Goal: Task Accomplishment & Management: Manage account settings

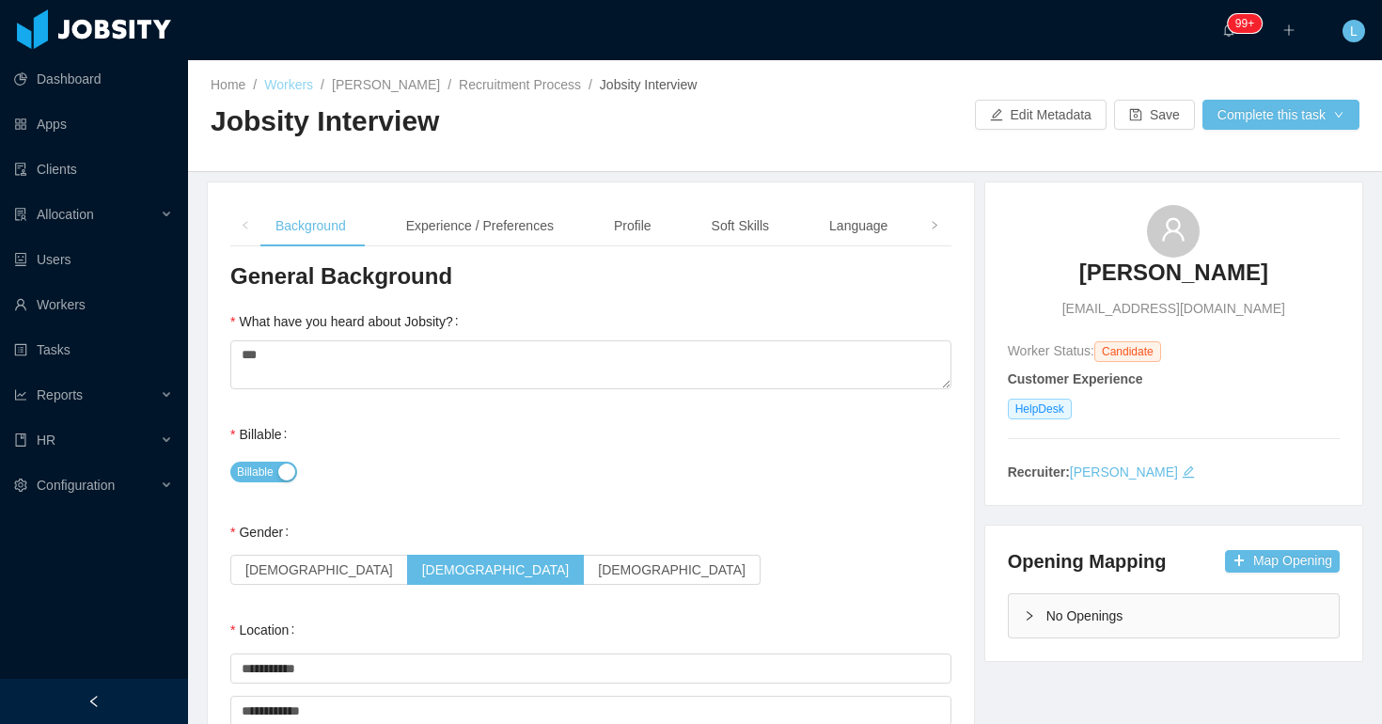
click at [306, 84] on link "Workers" at bounding box center [288, 84] width 49 height 15
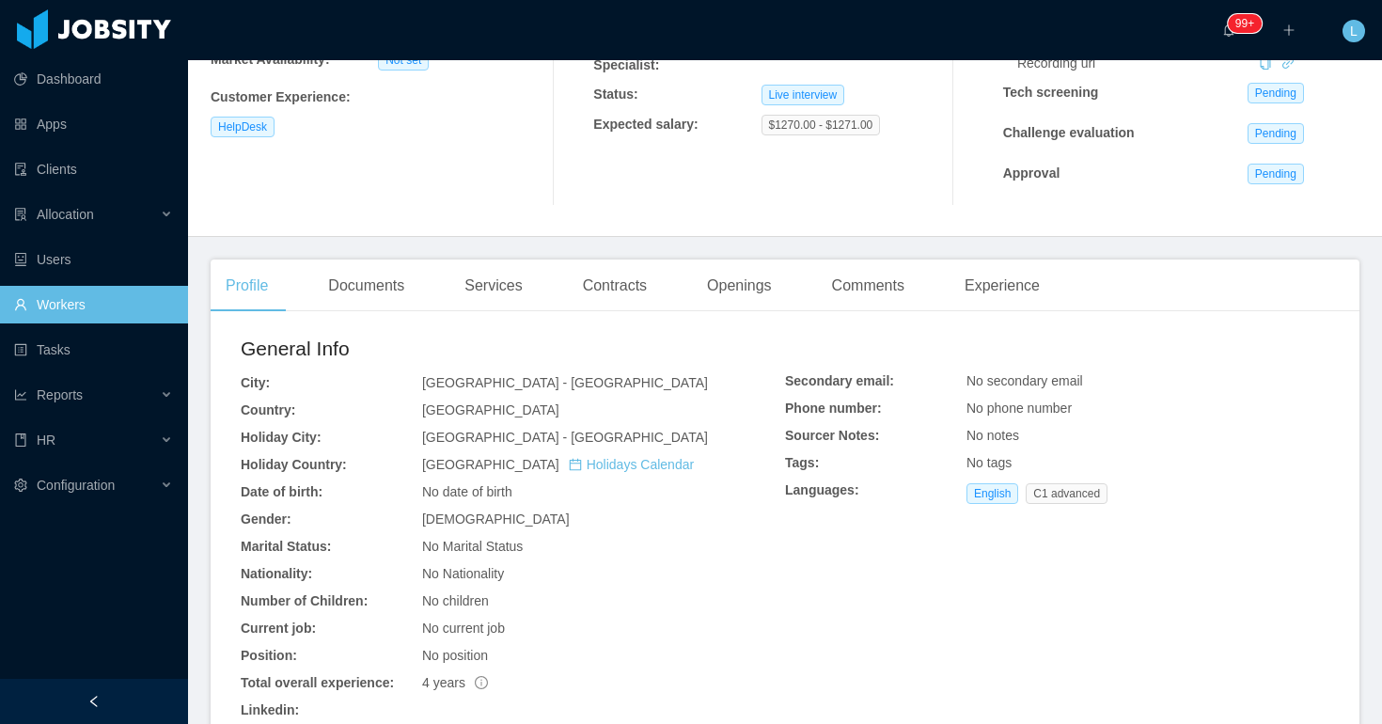
scroll to position [505, 0]
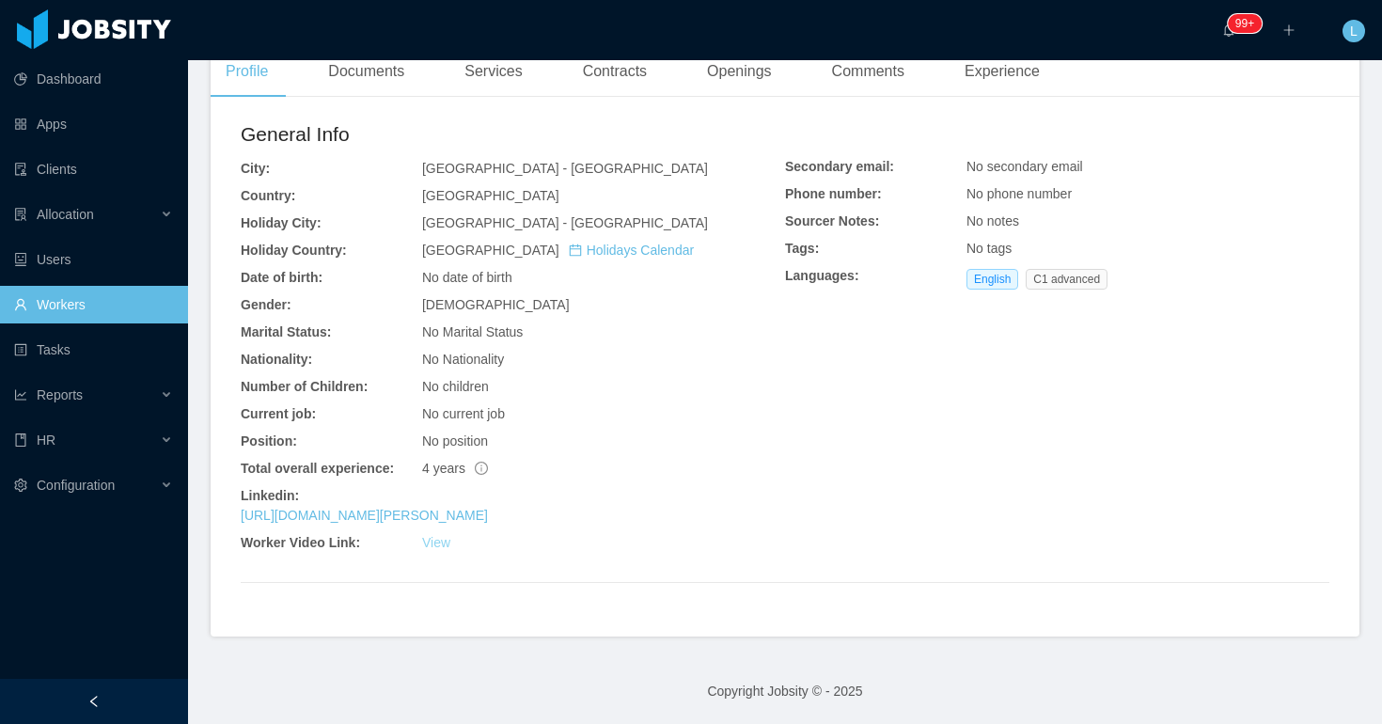
click at [434, 542] on link "View" at bounding box center [436, 542] width 28 height 15
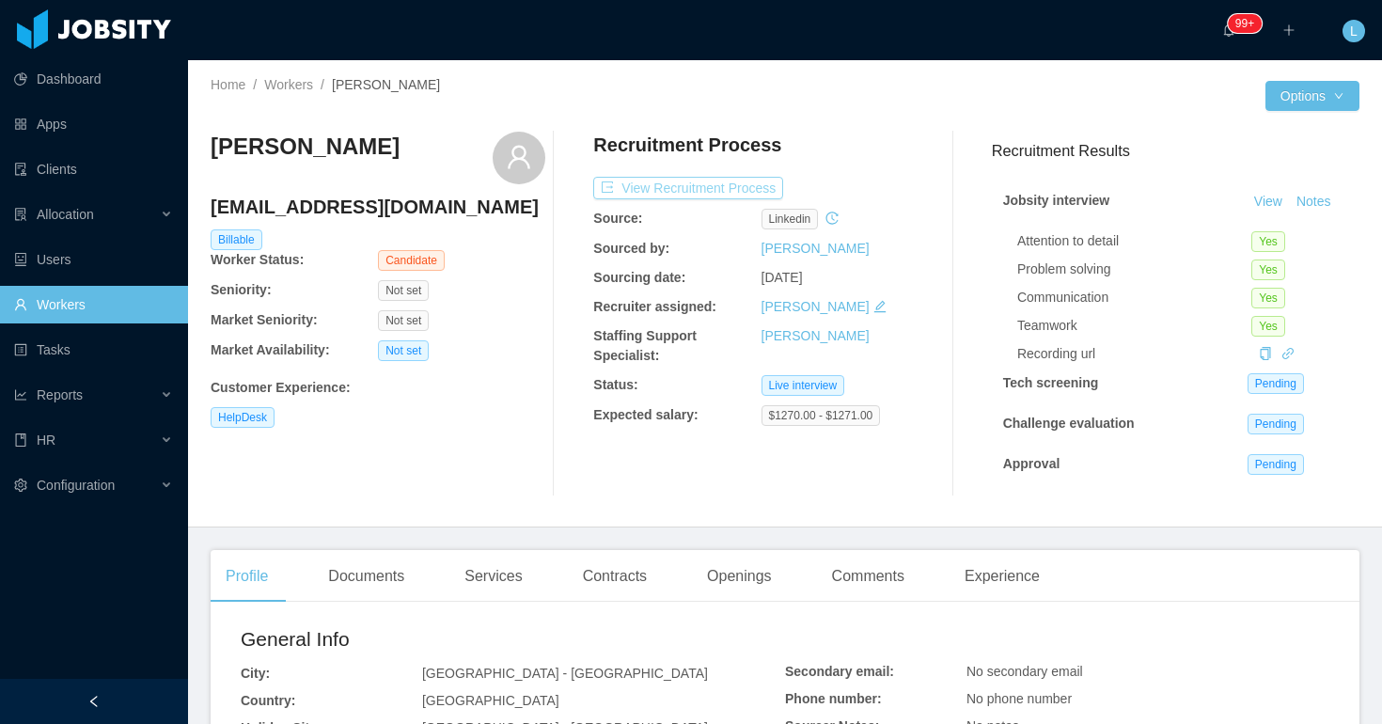
click at [704, 193] on button "View Recruitment Process" at bounding box center [688, 188] width 190 height 23
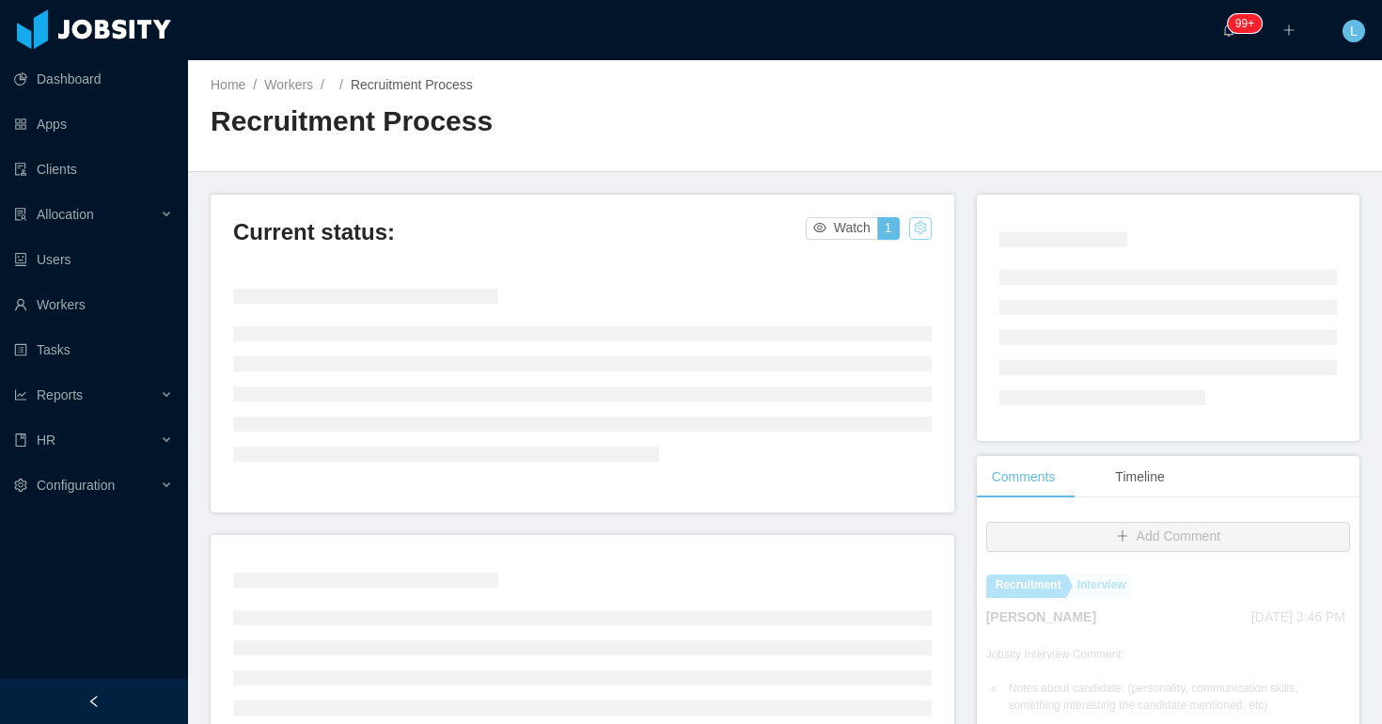
click at [921, 236] on button "button" at bounding box center [920, 228] width 23 height 23
click at [875, 300] on li "Change status" at bounding box center [874, 288] width 107 height 30
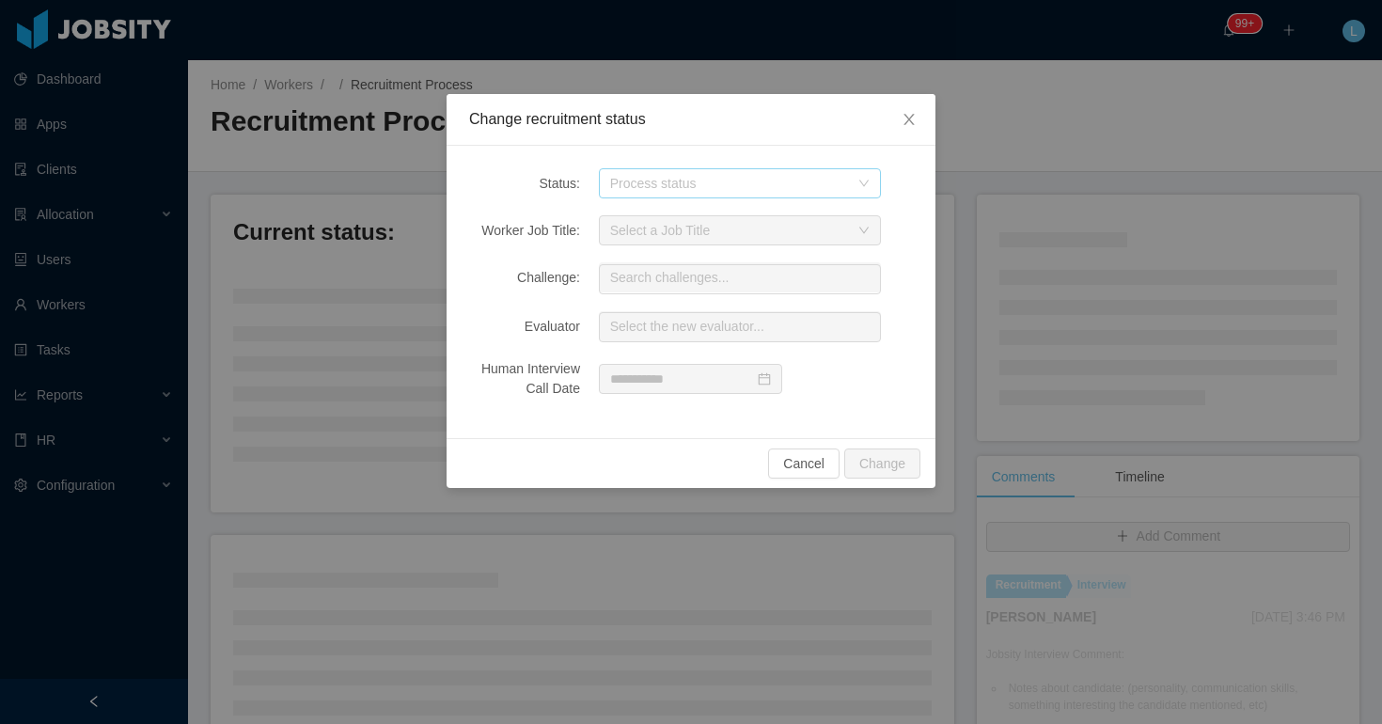
click at [628, 186] on div "Process status" at bounding box center [729, 183] width 239 height 19
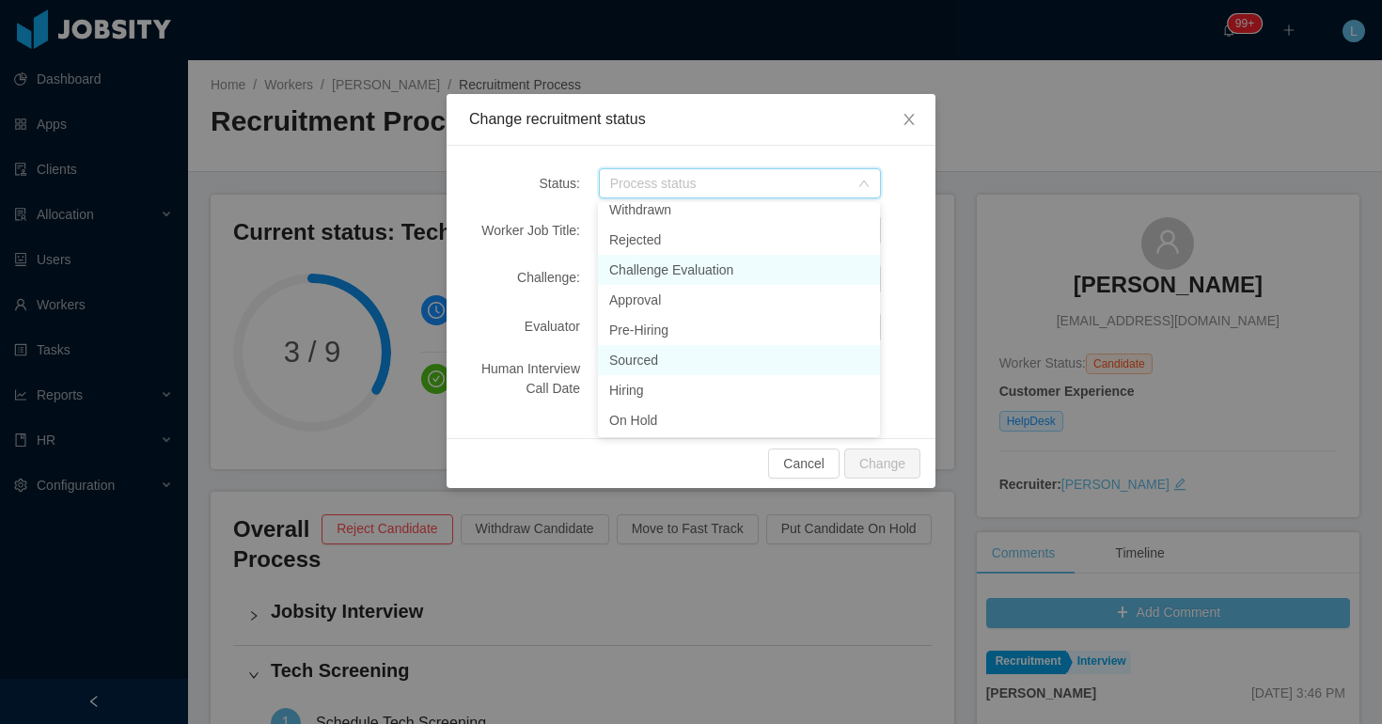
scroll to position [133, 0]
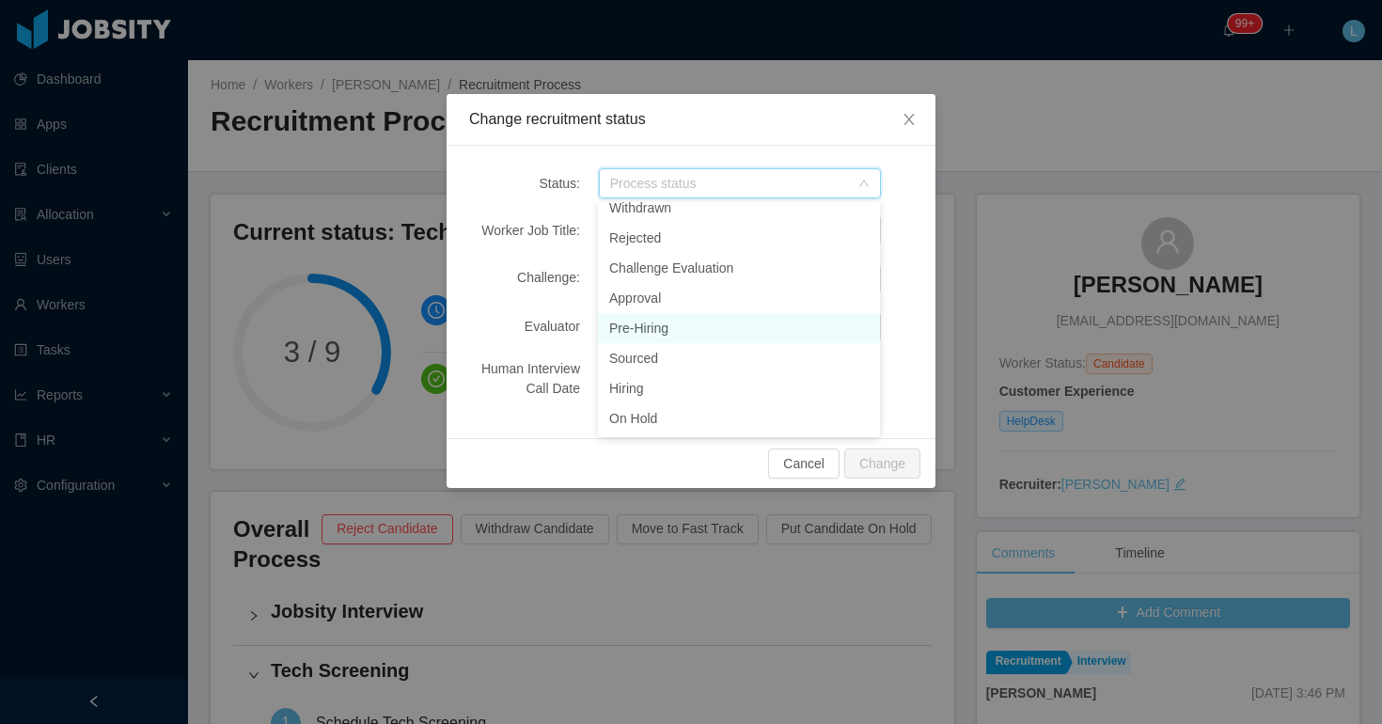
click at [667, 331] on li "Pre-Hiring" at bounding box center [739, 328] width 282 height 30
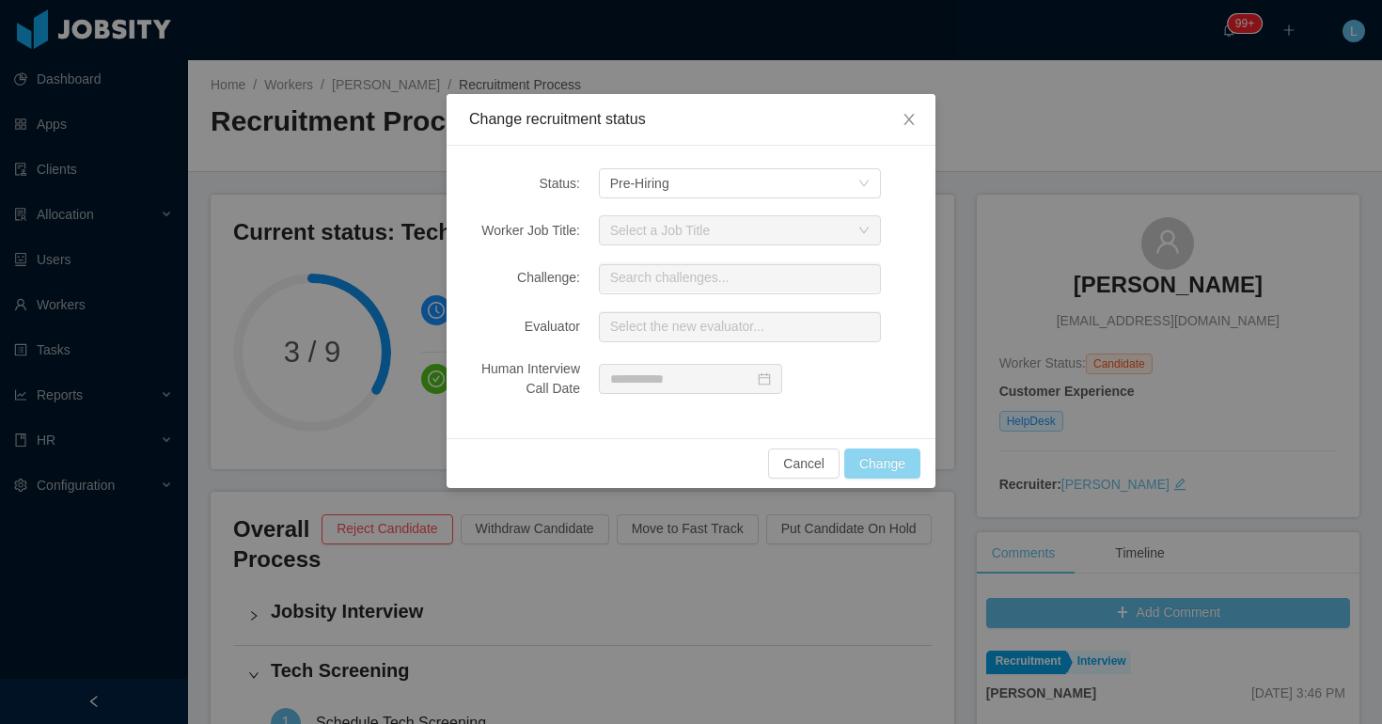
click at [873, 463] on button "Change" at bounding box center [882, 463] width 76 height 30
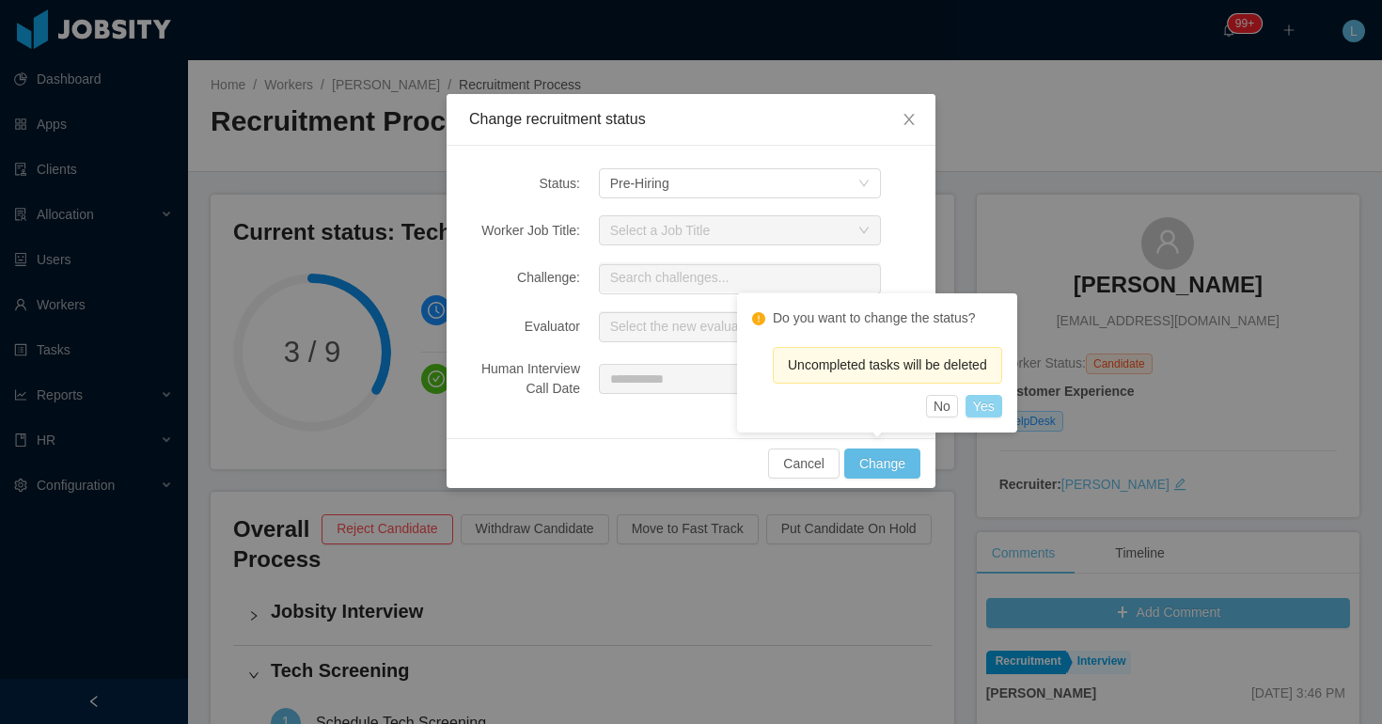
click at [994, 405] on button "Yes" at bounding box center [983, 406] width 37 height 23
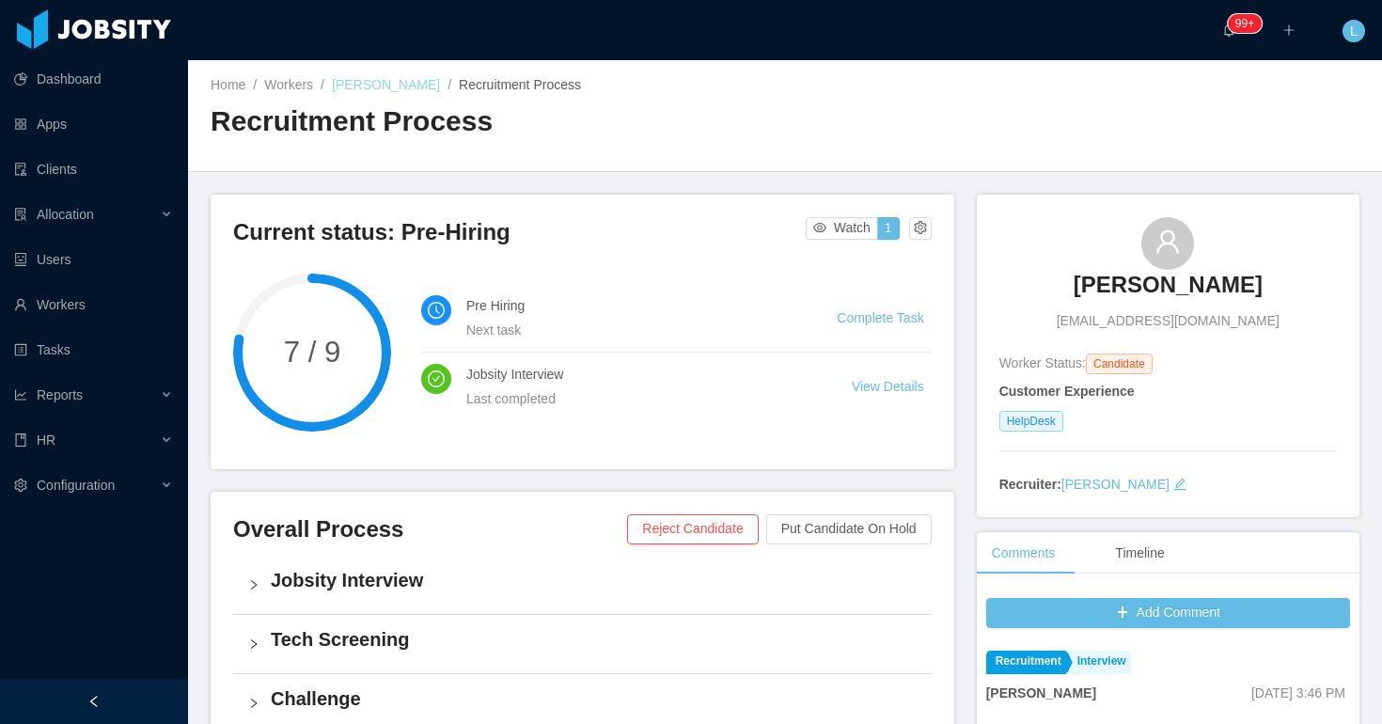
click at [409, 91] on link "[PERSON_NAME]" at bounding box center [386, 84] width 108 height 15
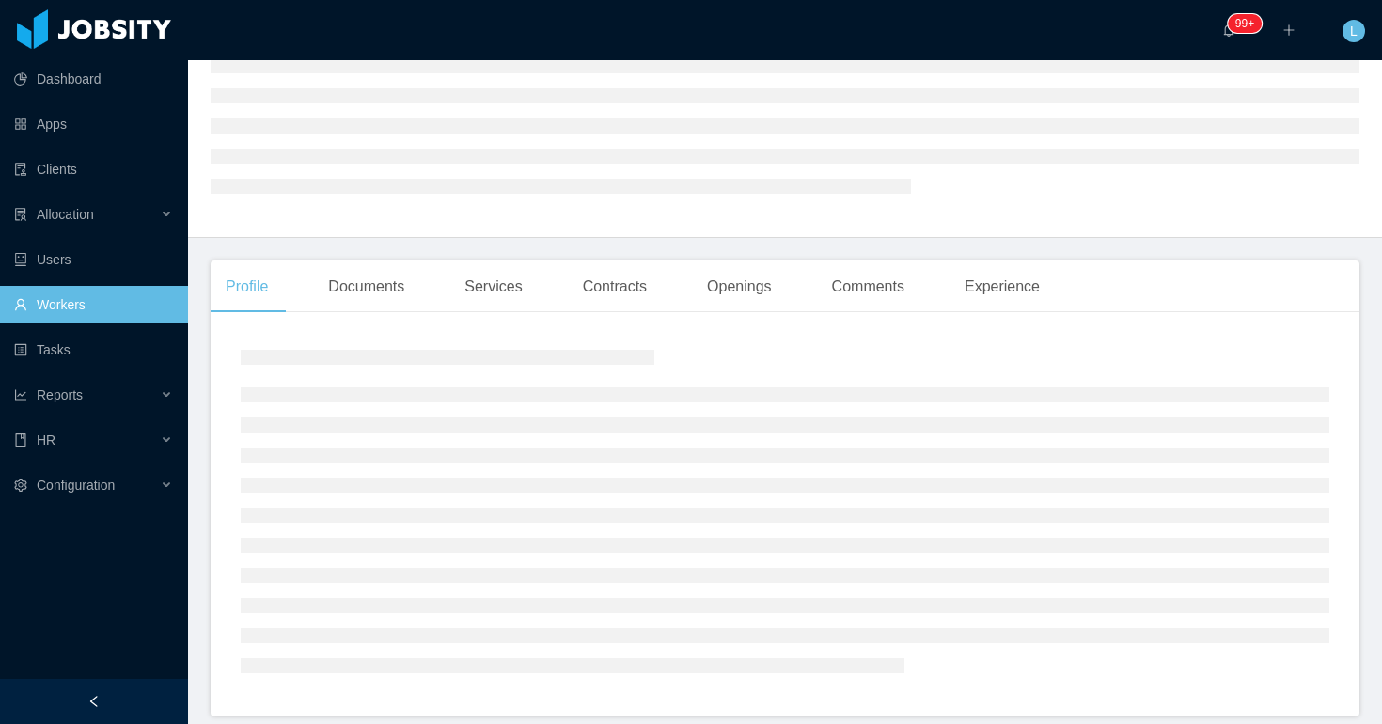
scroll to position [189, 0]
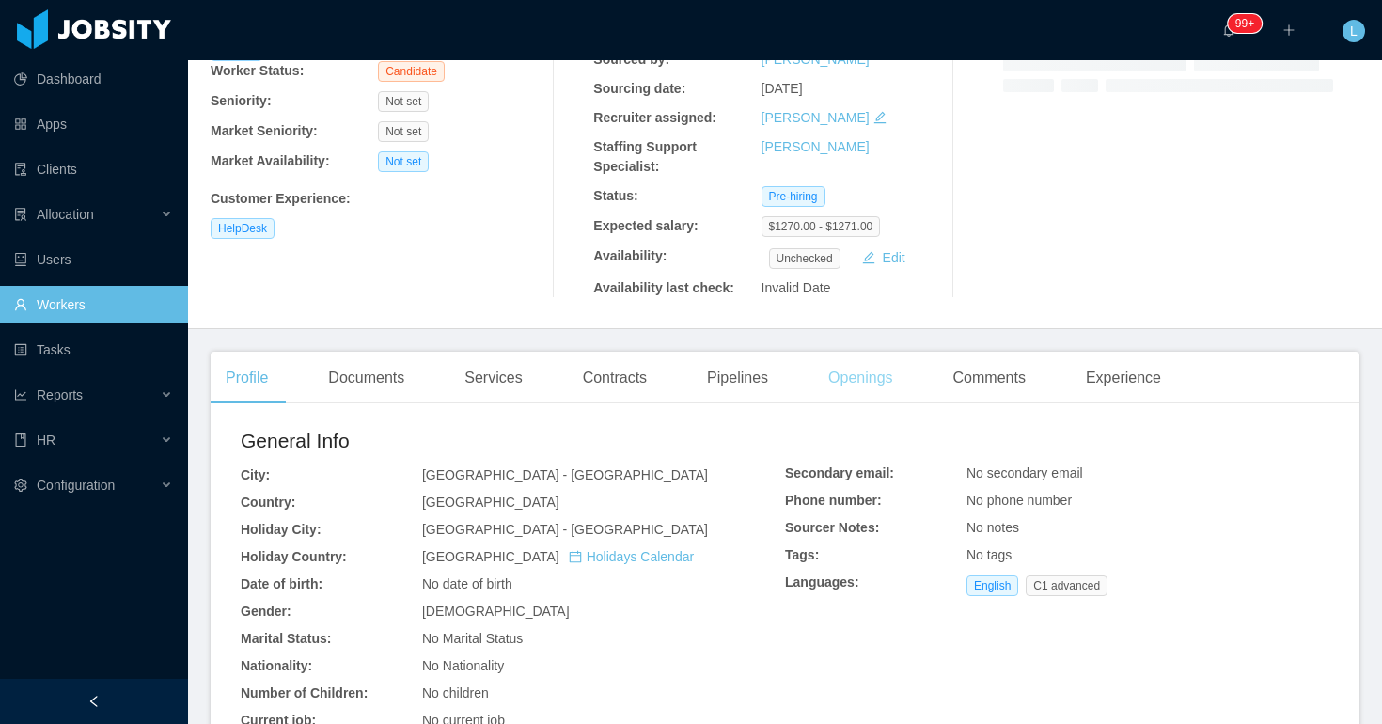
click at [871, 378] on div "Openings" at bounding box center [860, 378] width 95 height 53
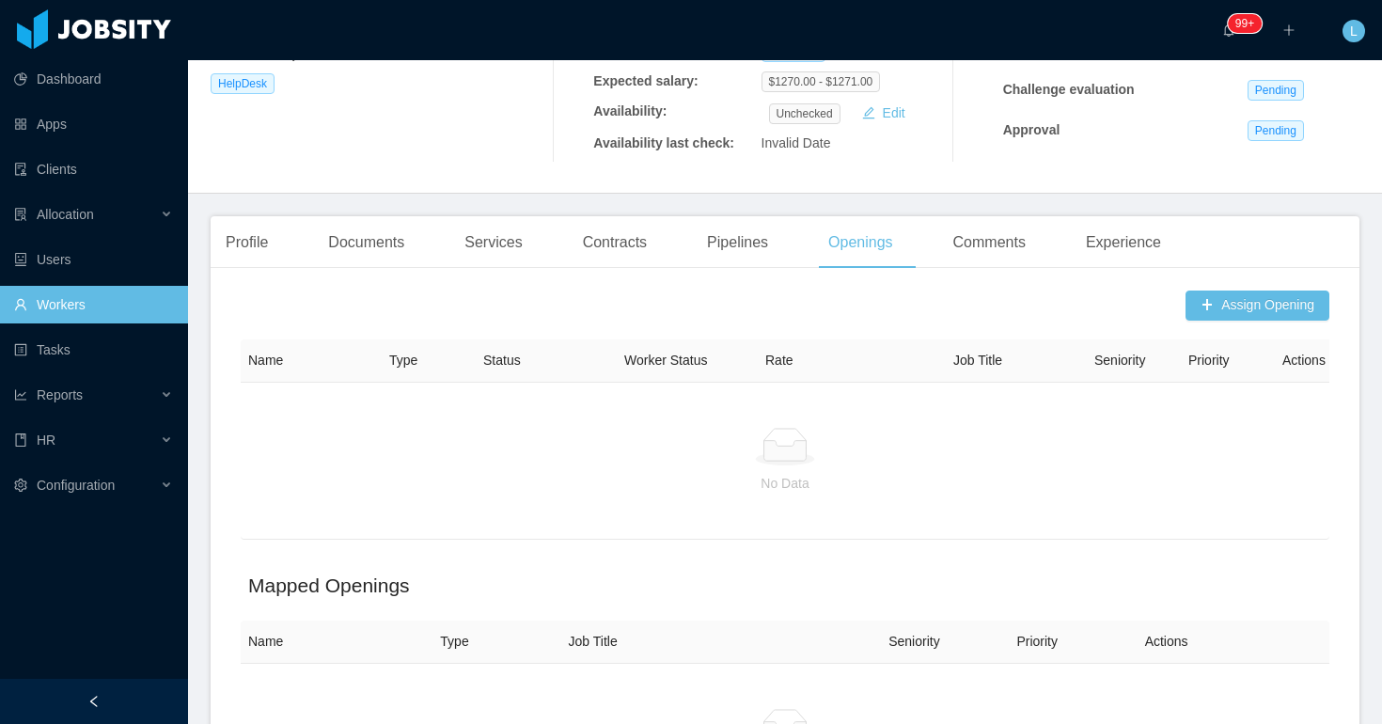
scroll to position [353, 0]
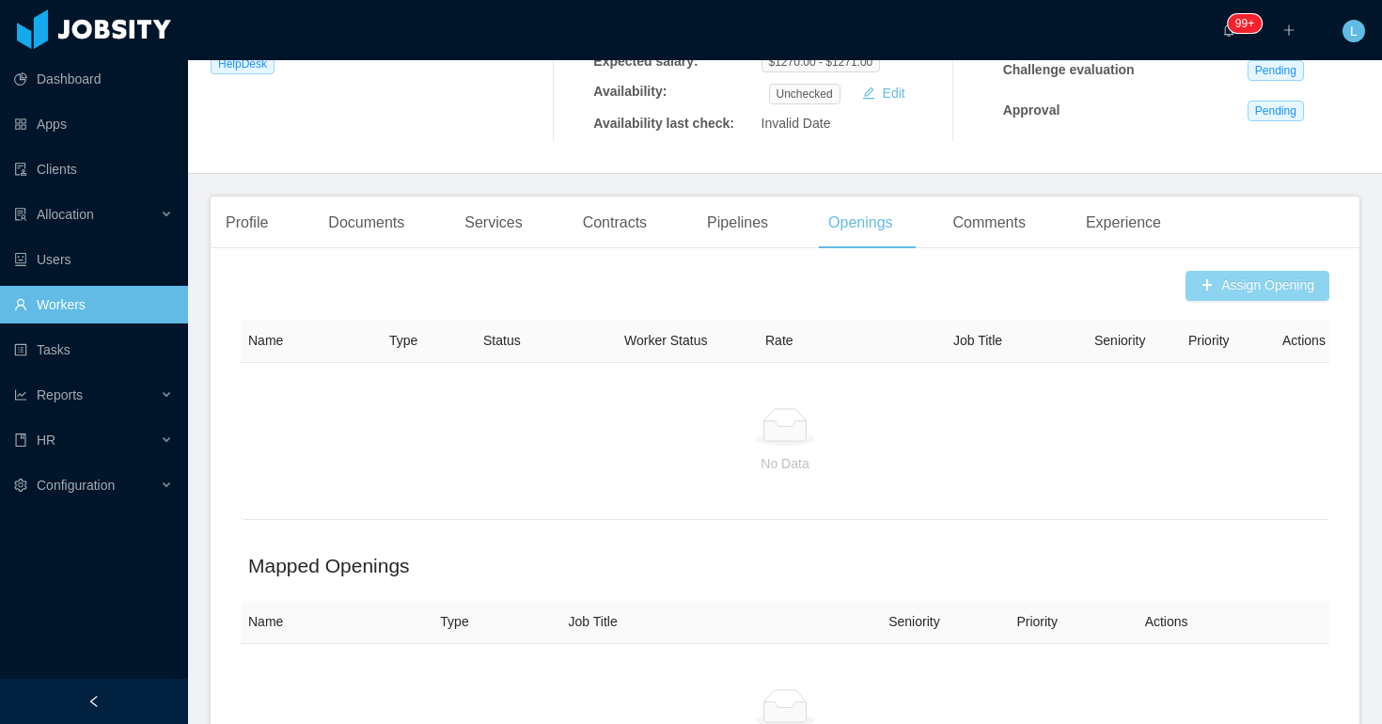
click at [1280, 297] on button "Assign Opening" at bounding box center [1257, 286] width 144 height 30
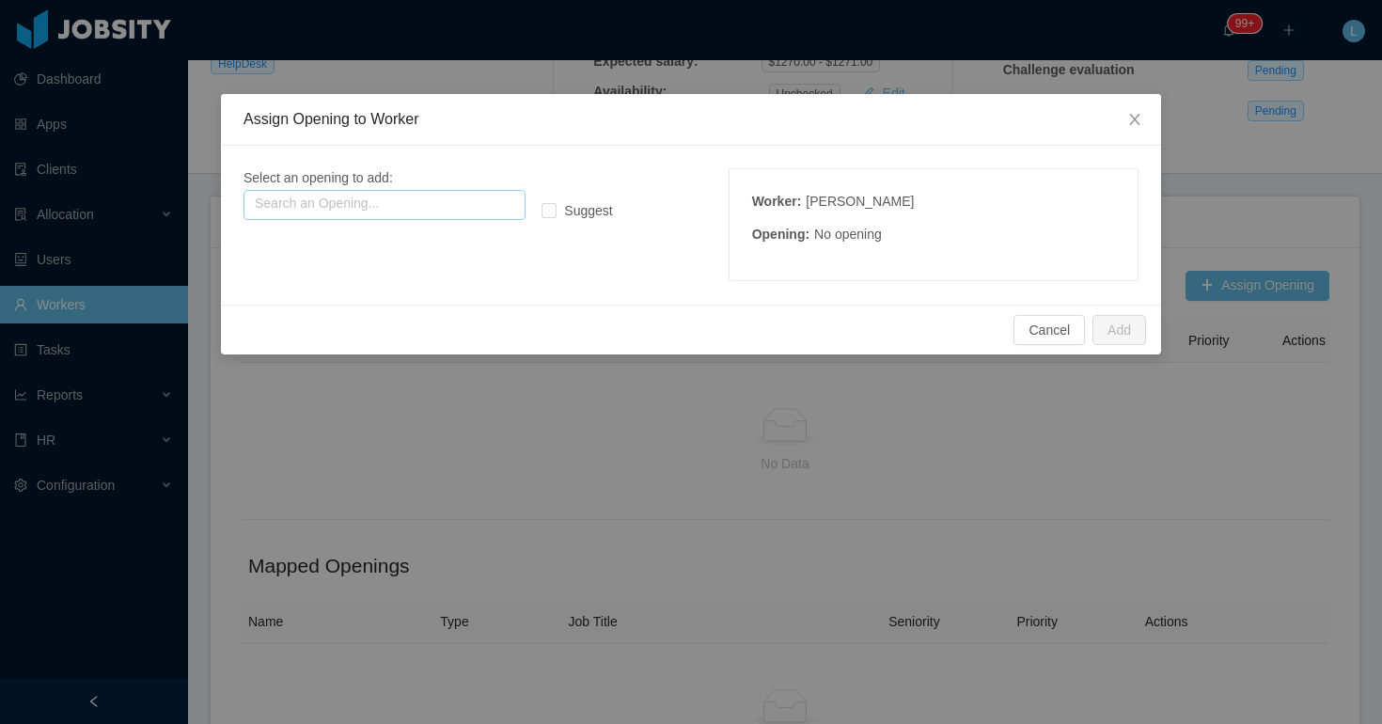
click at [486, 206] on input "text" at bounding box center [384, 205] width 282 height 30
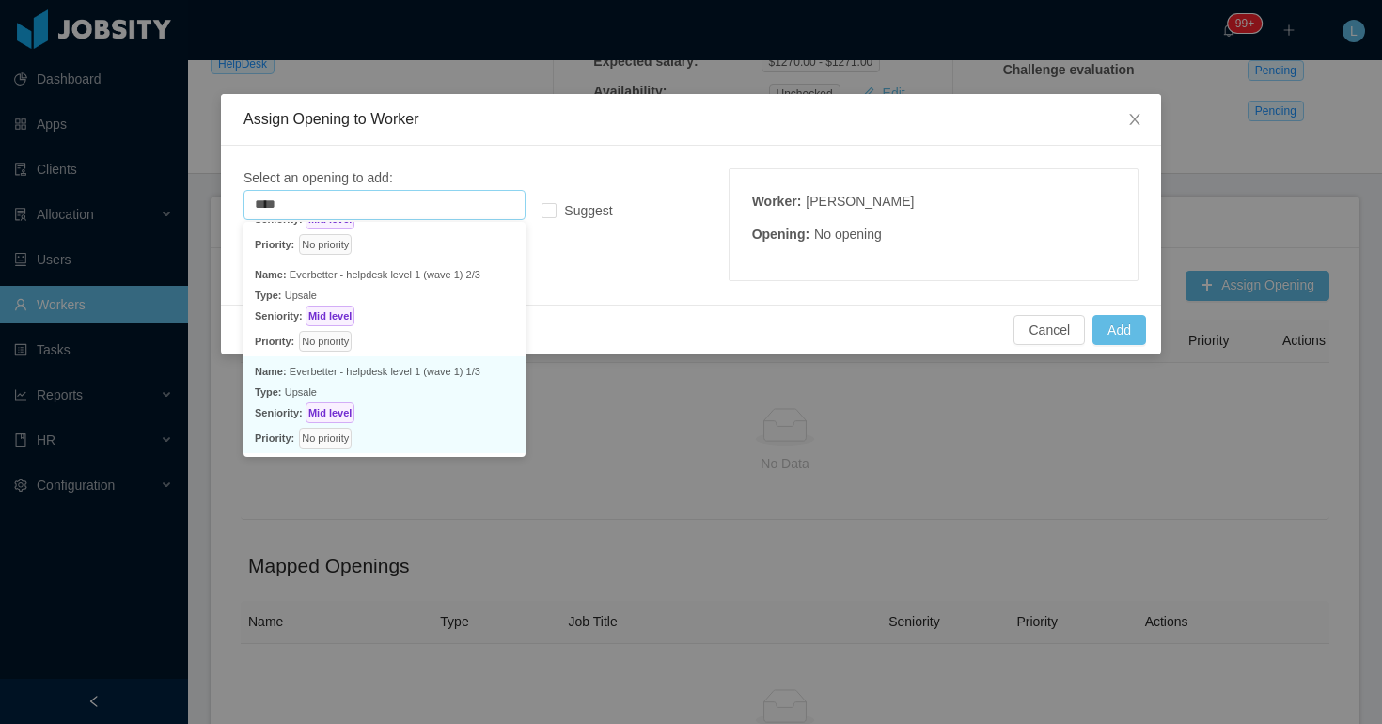
click at [447, 390] on p "Type: Upsale" at bounding box center [384, 392] width 259 height 21
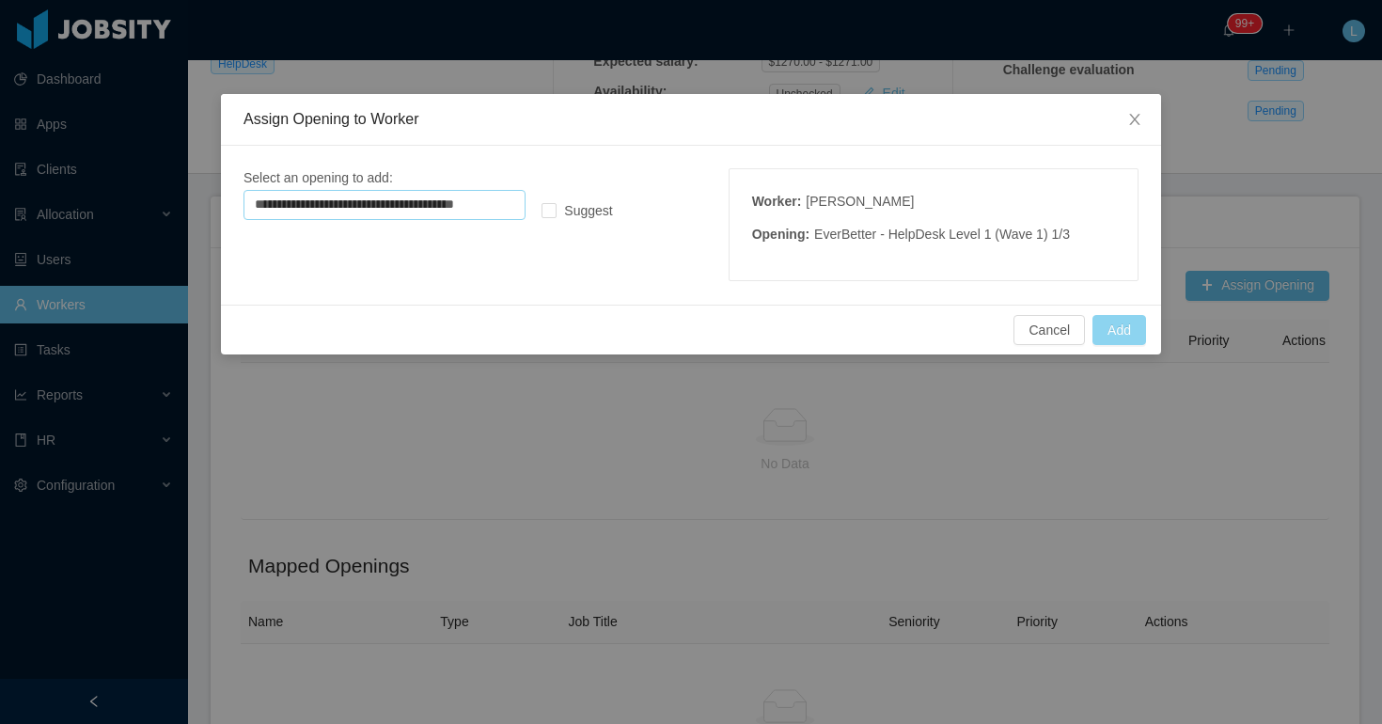
type input "**********"
click at [1115, 331] on button "Add" at bounding box center [1119, 330] width 54 height 30
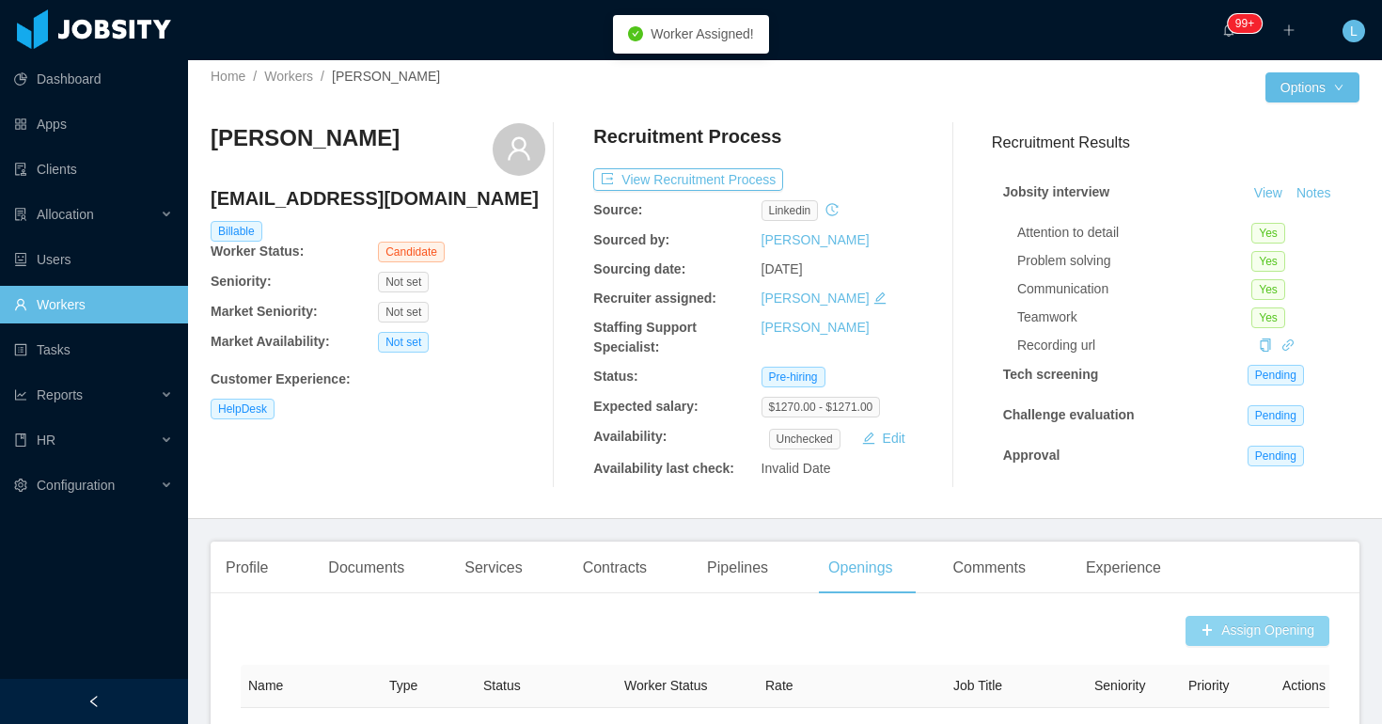
scroll to position [0, 0]
